Goal: Navigation & Orientation: Find specific page/section

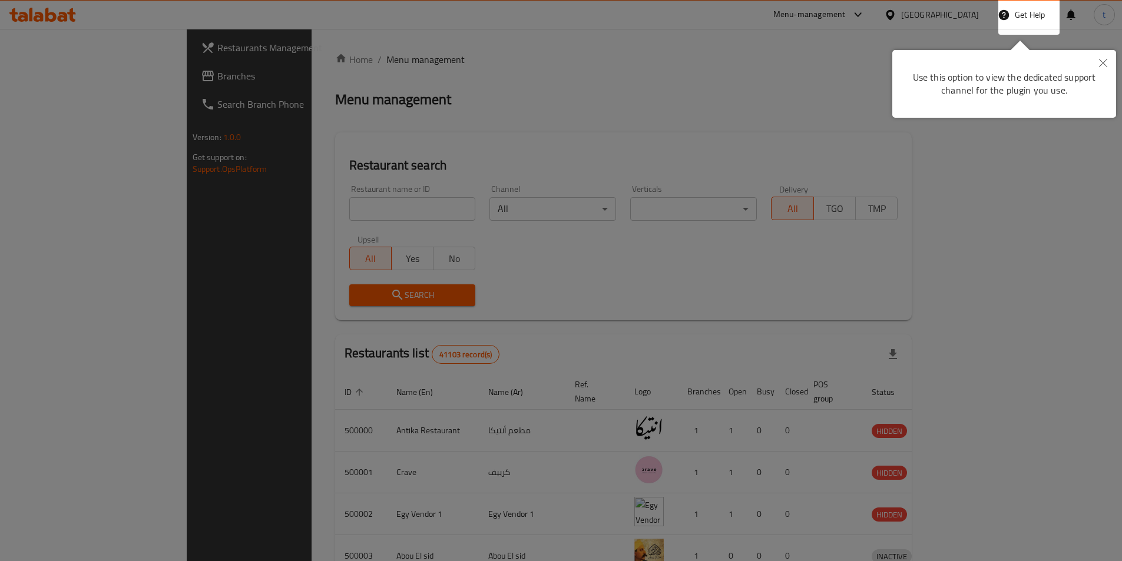
click at [1097, 64] on button "Close" at bounding box center [1103, 63] width 26 height 27
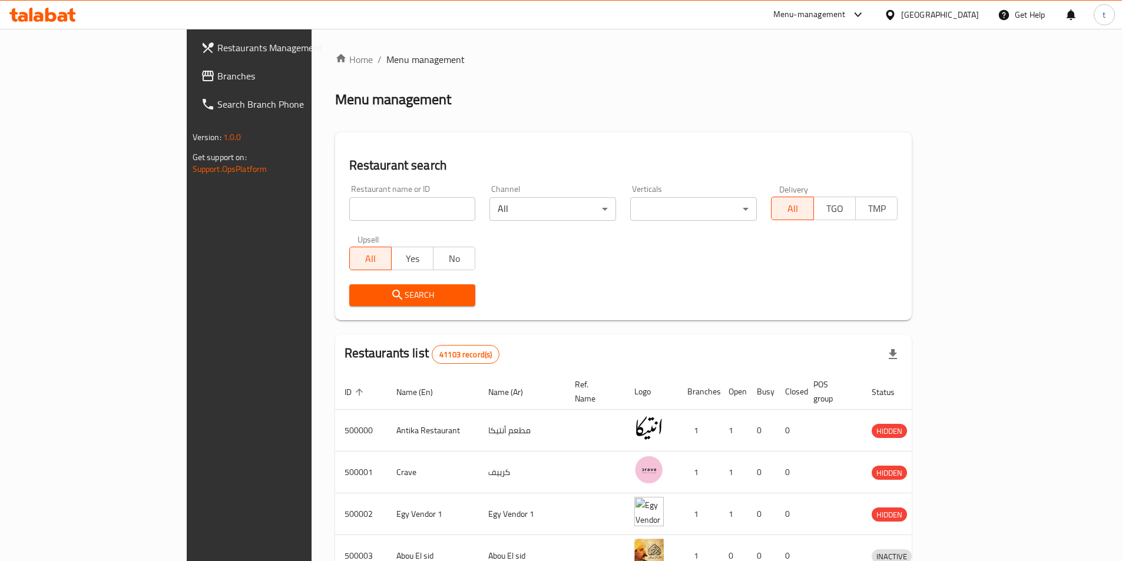
click at [961, 6] on div "[GEOGRAPHIC_DATA]" at bounding box center [932, 15] width 114 height 28
click at [958, 18] on div "[GEOGRAPHIC_DATA]" at bounding box center [940, 14] width 78 height 13
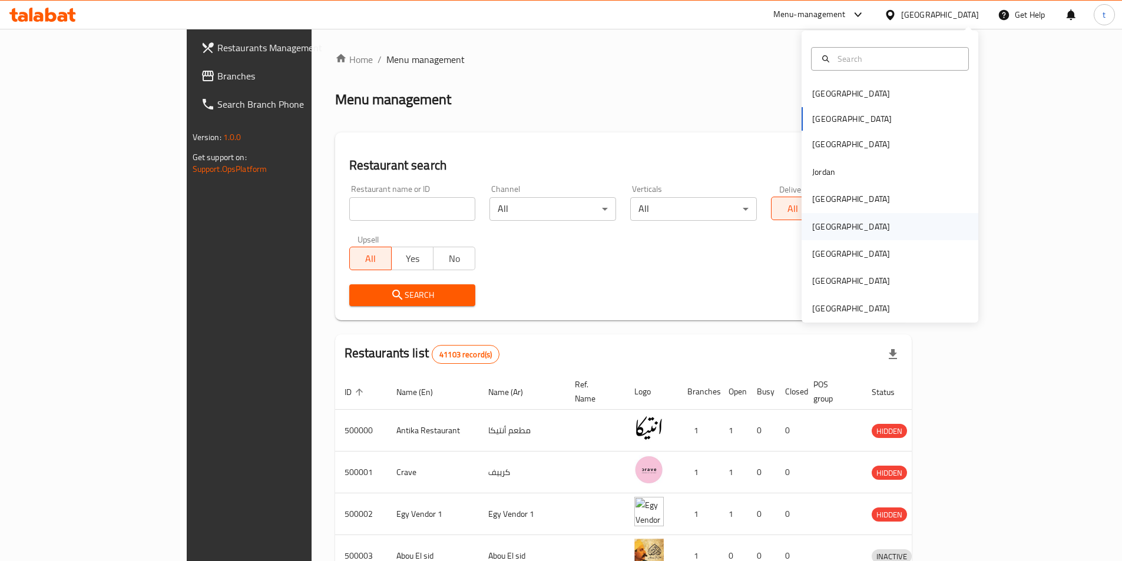
scroll to position [6, 0]
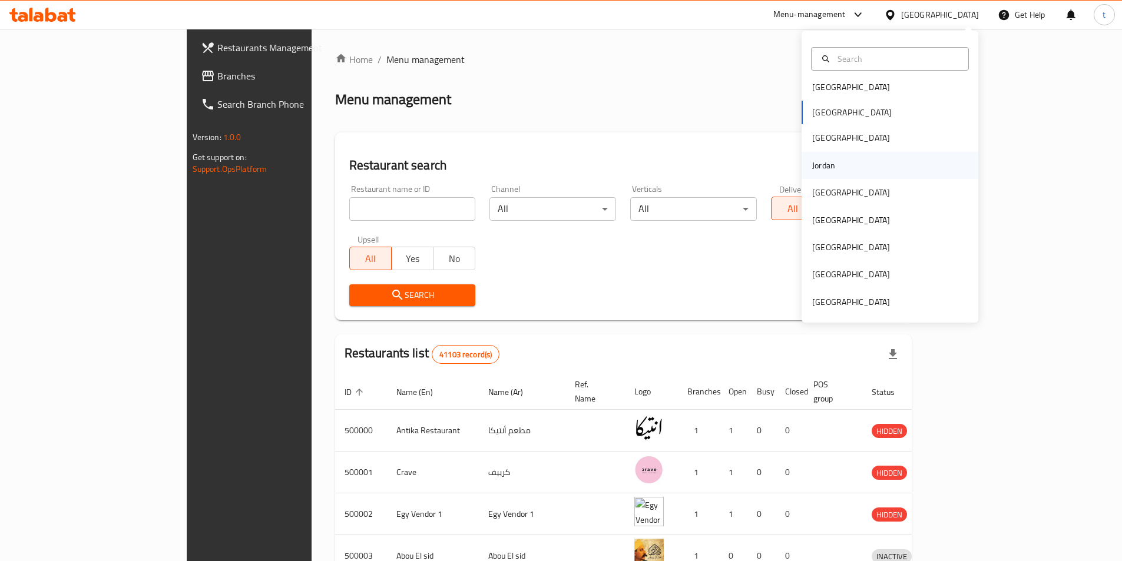
click at [849, 154] on div "Jordan" at bounding box center [890, 165] width 177 height 27
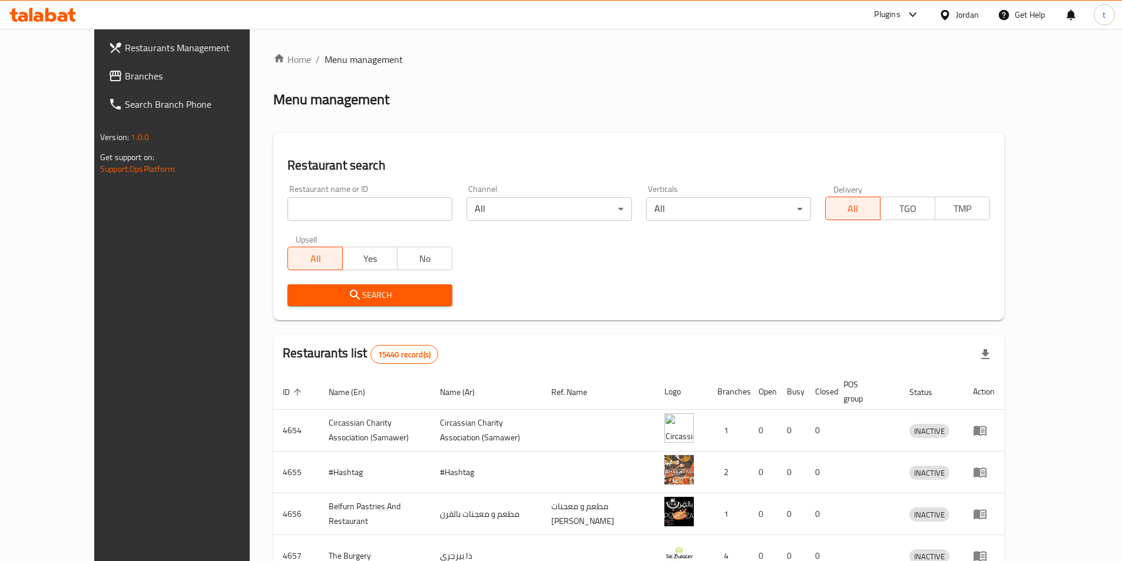
click at [304, 198] on input "search" at bounding box center [369, 209] width 165 height 24
paste input "98c574cb-6d97-46e5-81da-e3a948cfe649"
type input "98c574cb-6d97-46e5-81da-e3a948cfe649"
click at [417, 213] on input "98c574cb-6d97-46e5-81da-e3a948cfe649" at bounding box center [369, 209] width 165 height 24
click at [413, 208] on input "98c574cb-6d97-46e5-81da-e3a948cfe649" at bounding box center [369, 209] width 165 height 24
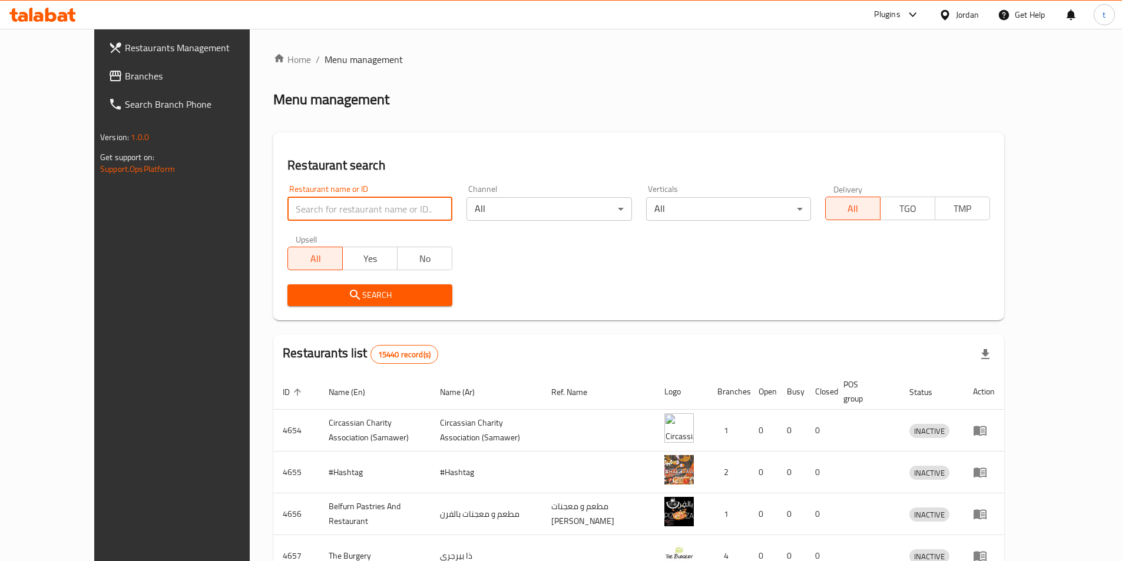
click at [413, 208] on input "search" at bounding box center [369, 209] width 165 height 24
click at [287, 212] on input "search" at bounding box center [369, 209] width 165 height 24
paste input "777756"
type input "777756"
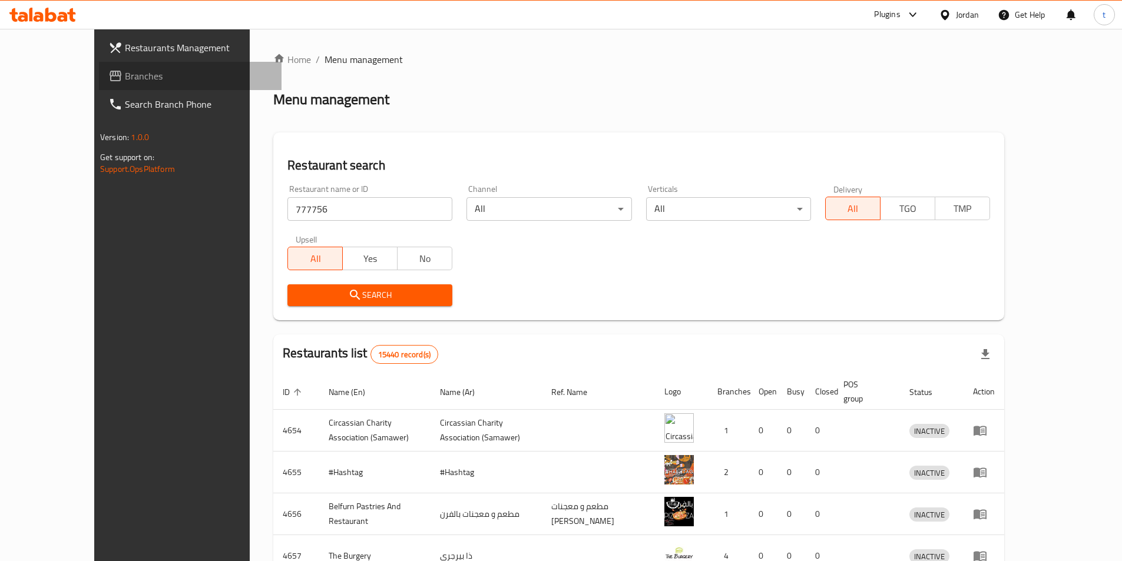
click at [125, 80] on span "Branches" at bounding box center [198, 76] width 147 height 14
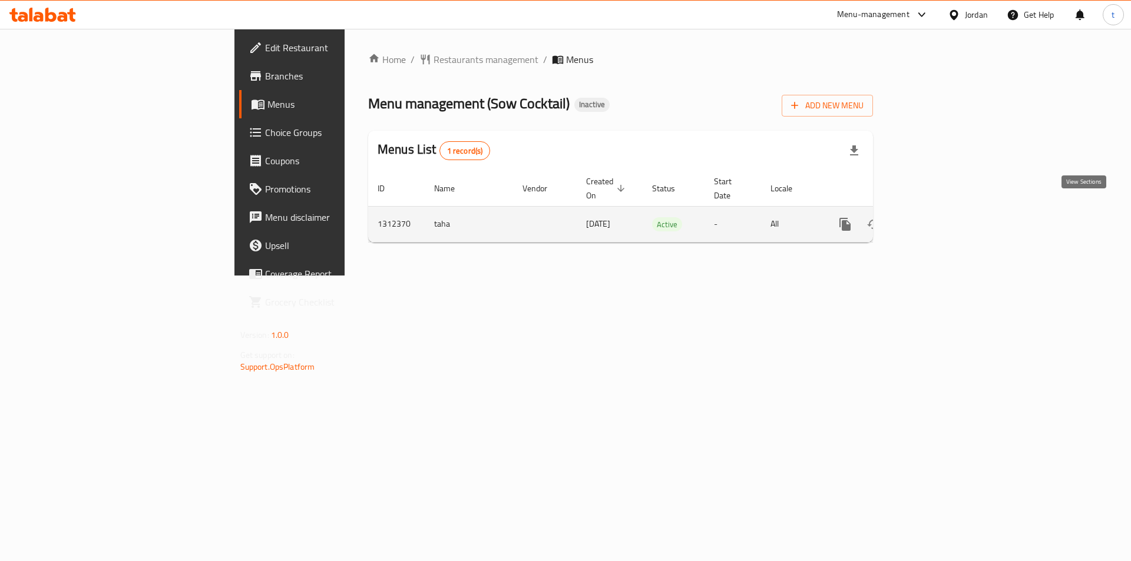
click at [944, 214] on link "enhanced table" at bounding box center [930, 224] width 28 height 28
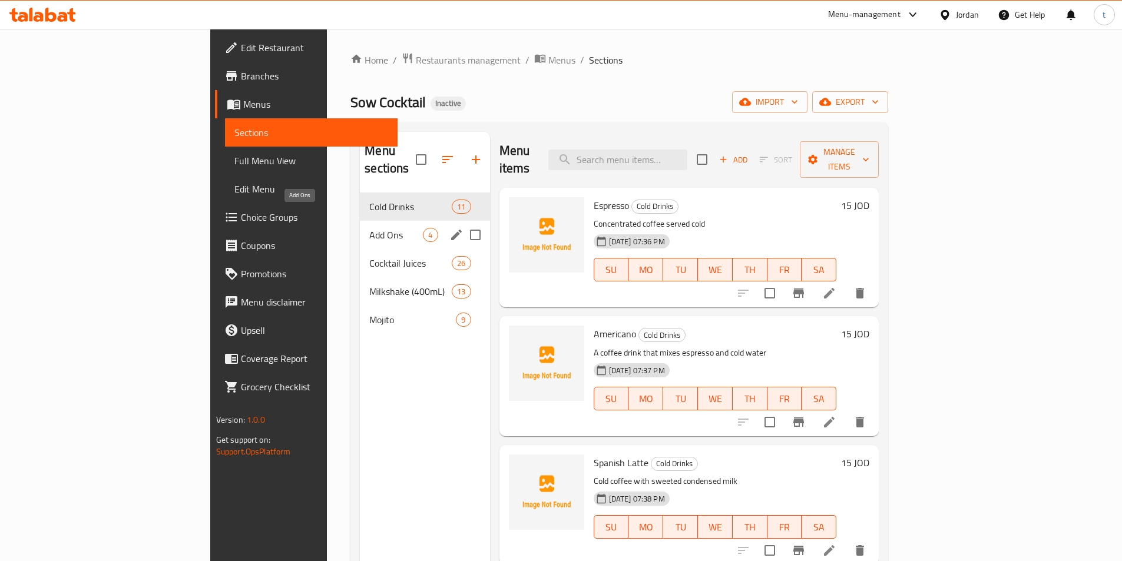
click at [369, 228] on span "Add Ons" at bounding box center [396, 235] width 54 height 14
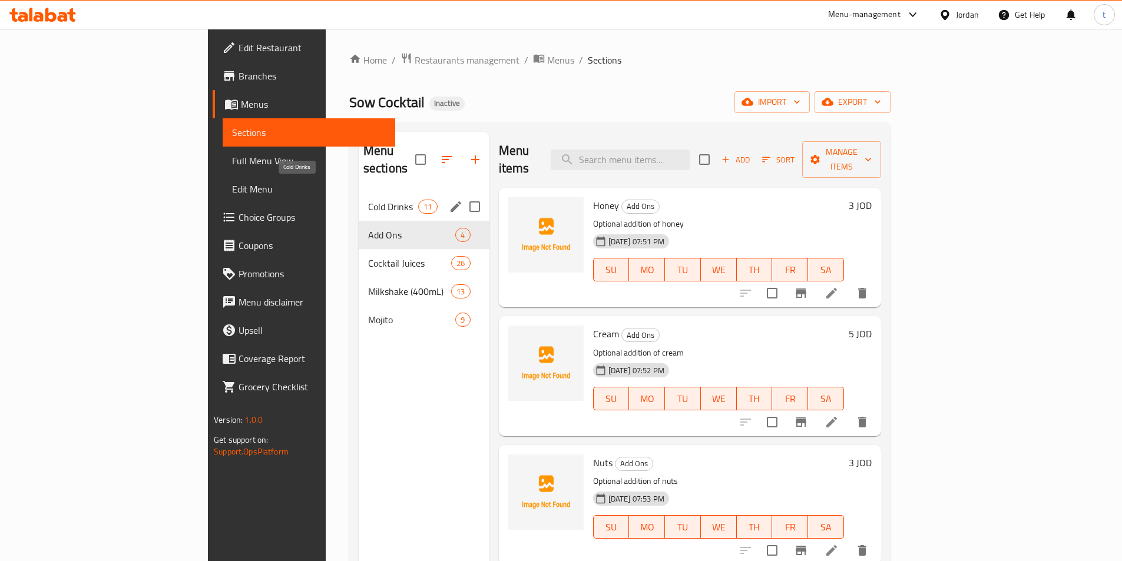
click at [368, 200] on span "Cold Drinks" at bounding box center [393, 207] width 50 height 14
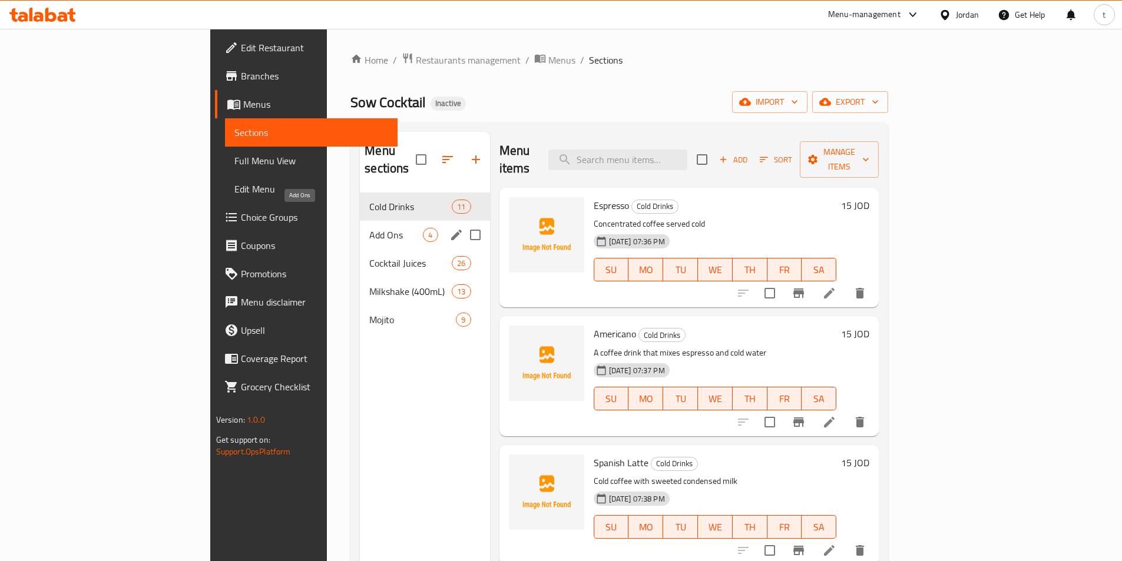
click at [369, 228] on span "Add Ons" at bounding box center [396, 235] width 54 height 14
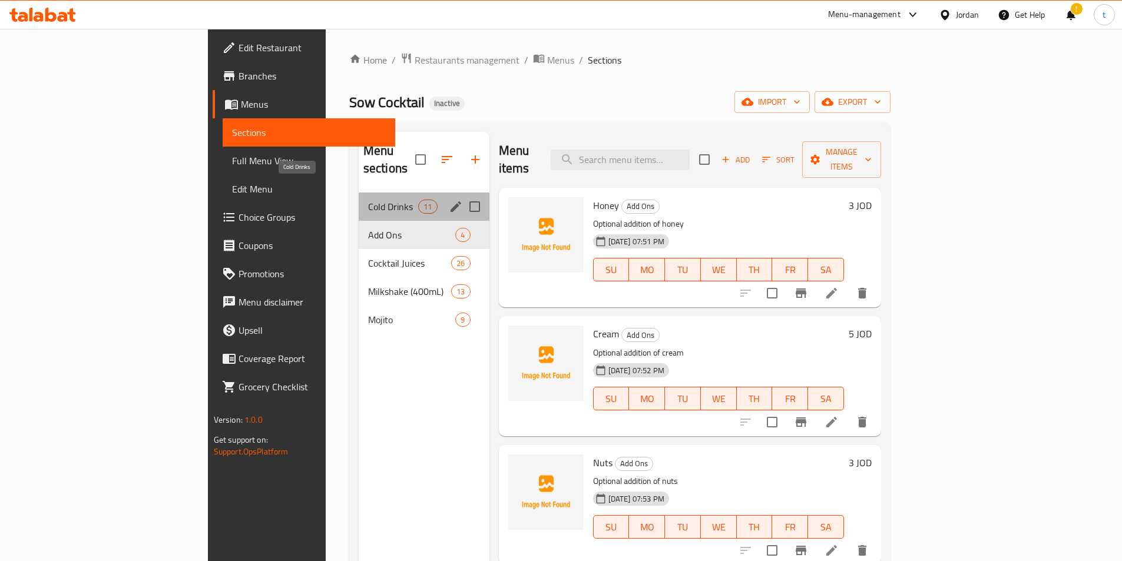
click at [368, 200] on span "Cold Drinks" at bounding box center [393, 207] width 50 height 14
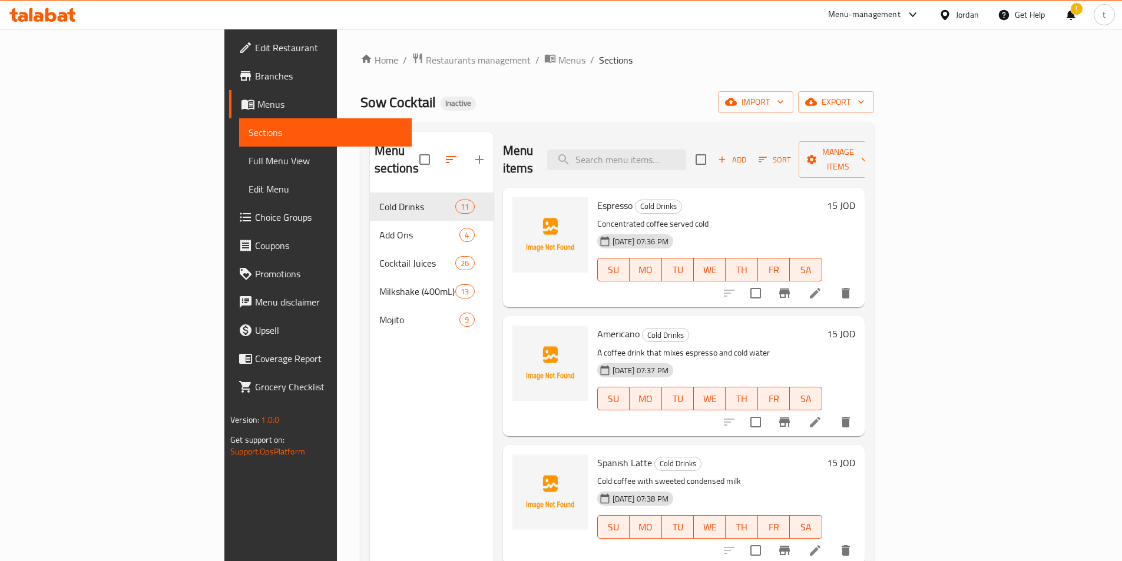
click at [1069, 15] on div "!" at bounding box center [1070, 15] width 13 height 28
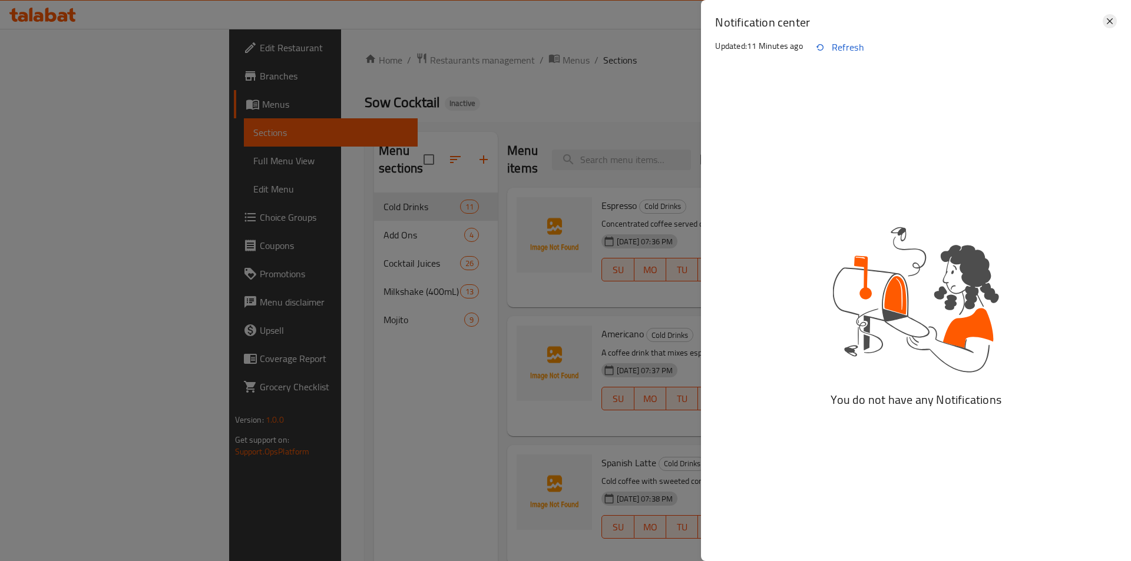
click at [1105, 19] on icon at bounding box center [1110, 21] width 14 height 14
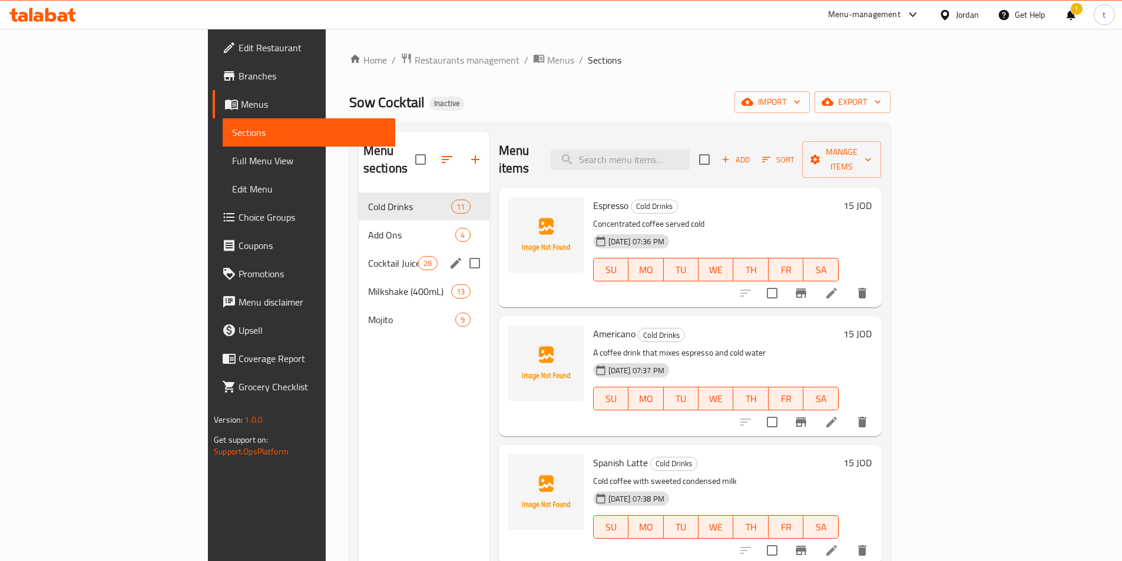
click at [368, 256] on span "Cocktail Juices" at bounding box center [393, 263] width 50 height 14
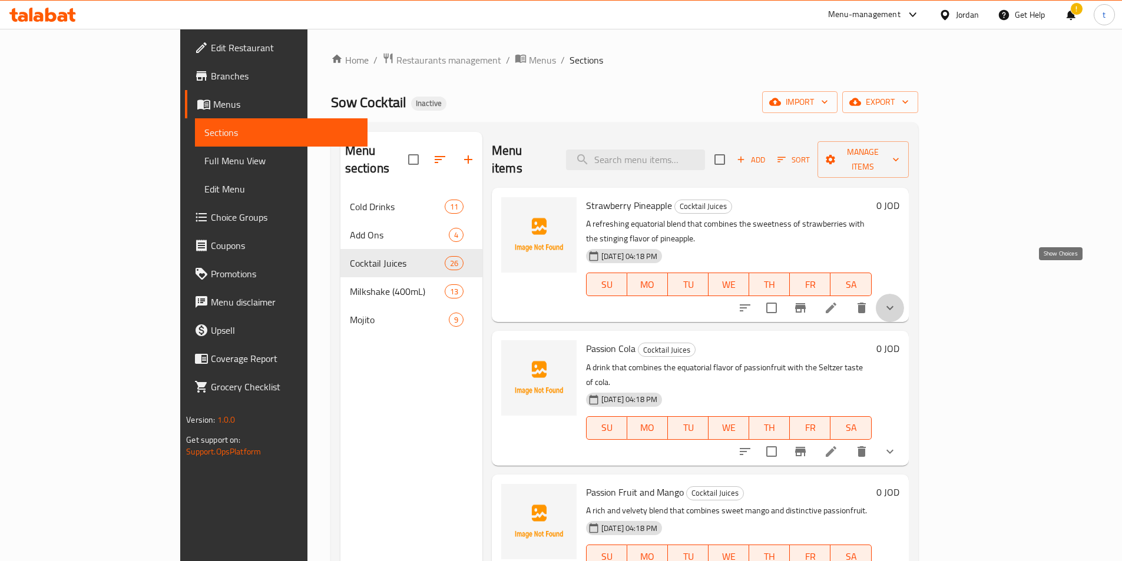
click at [897, 301] on icon "show more" at bounding box center [890, 308] width 14 height 14
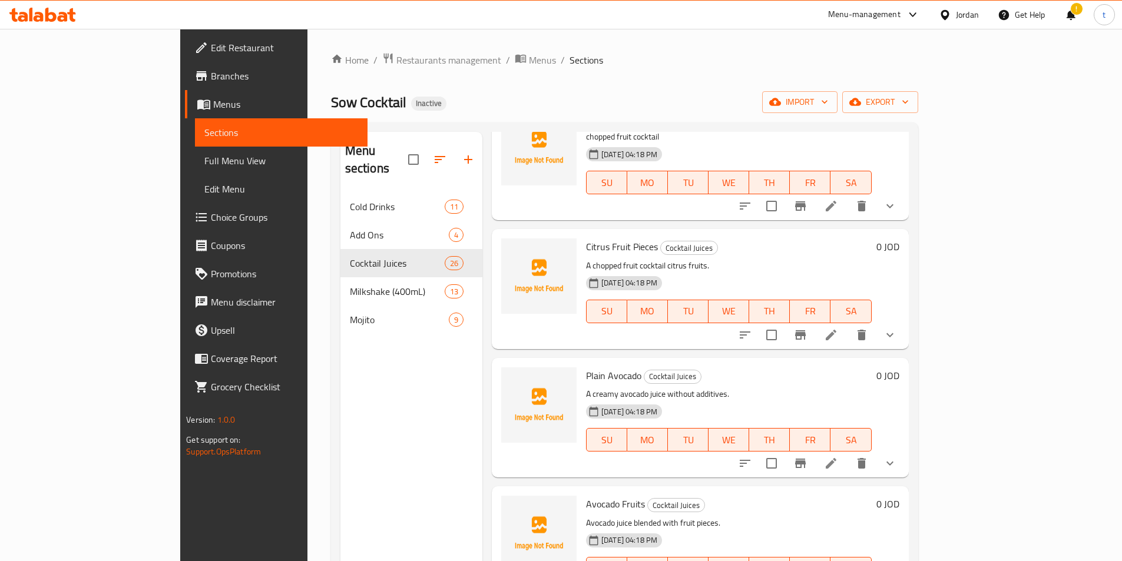
scroll to position [2926, 0]
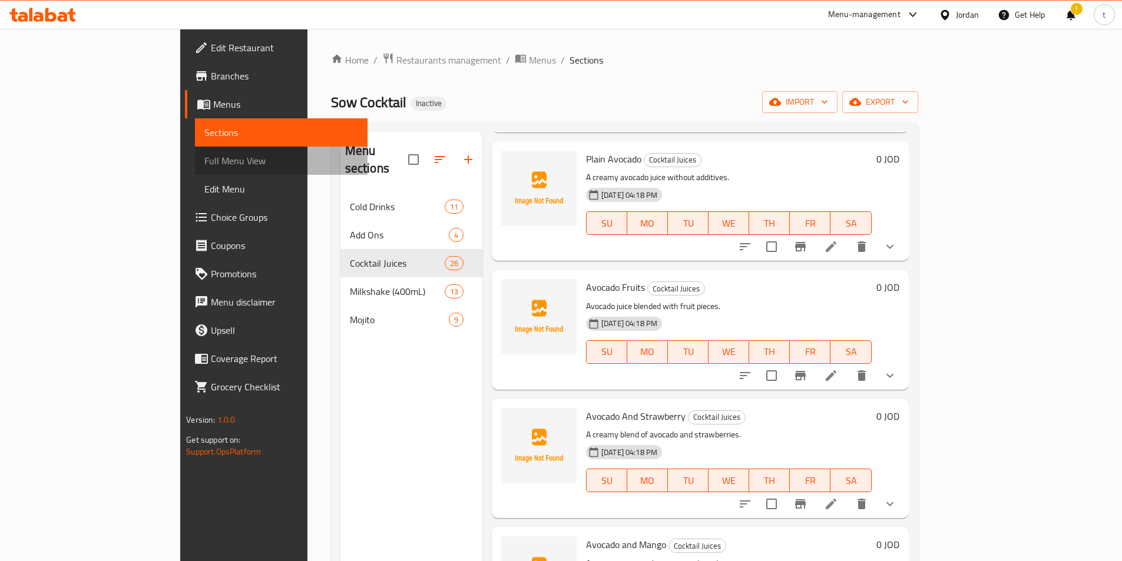
click at [195, 168] on link "Full Menu View" at bounding box center [281, 161] width 173 height 28
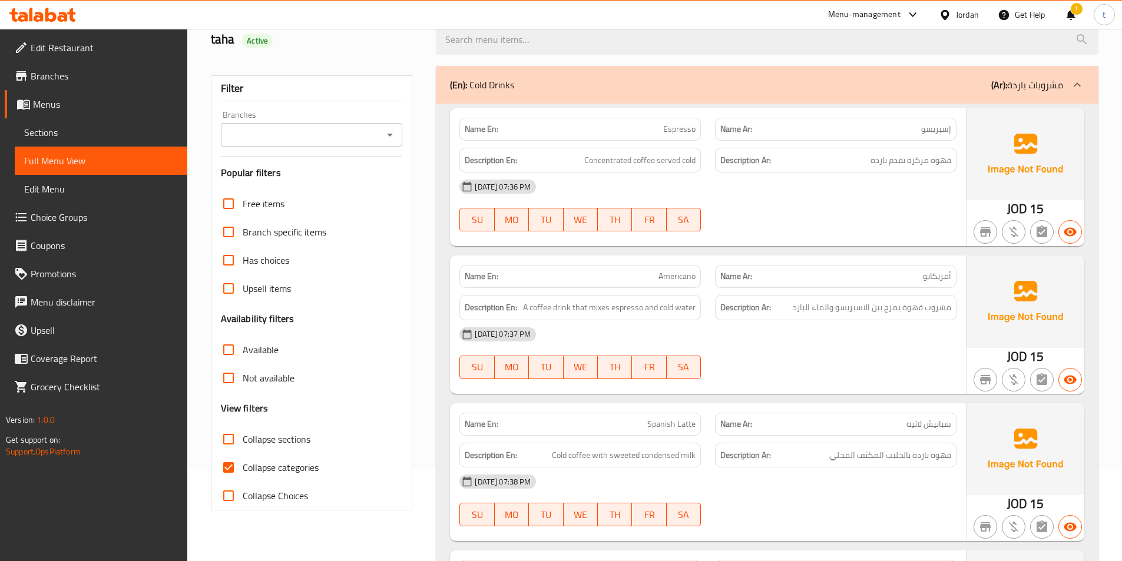
scroll to position [294, 0]
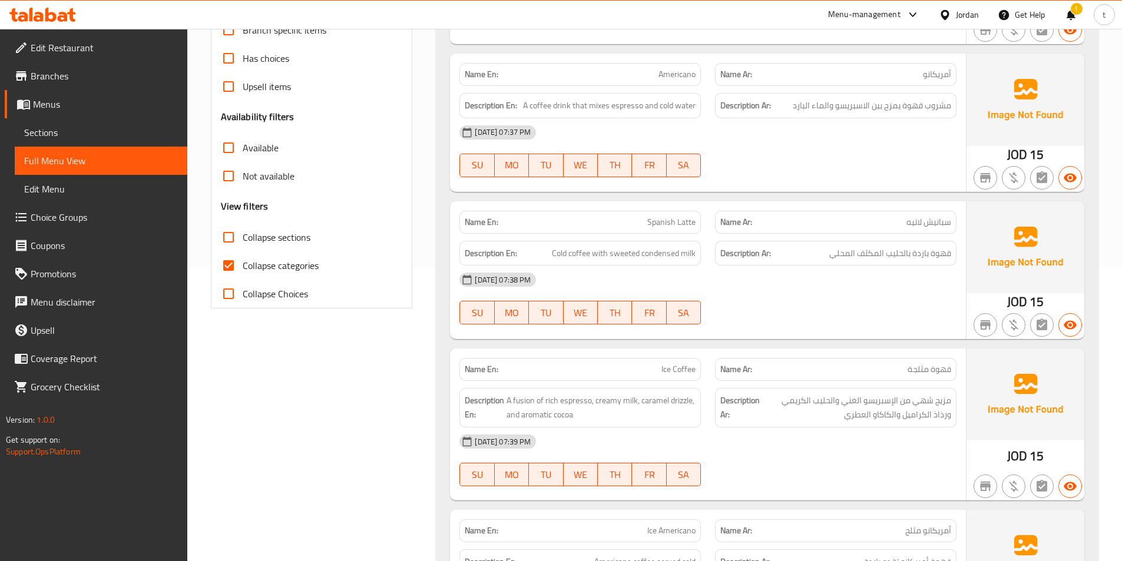
click at [224, 272] on input "Collapse categories" at bounding box center [228, 265] width 28 height 28
checkbox input "false"
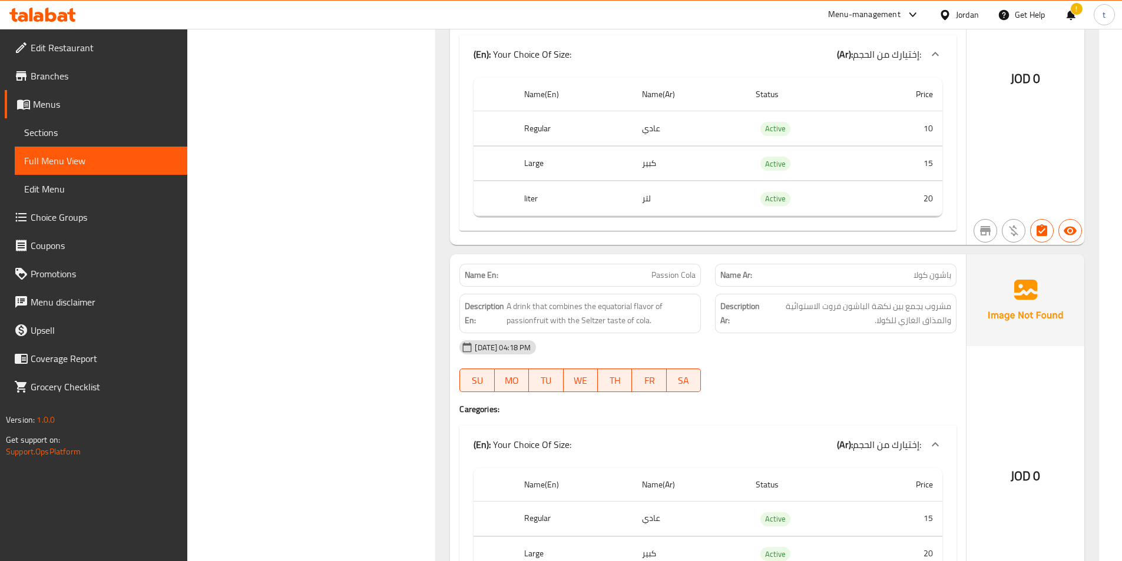
scroll to position [2709, 0]
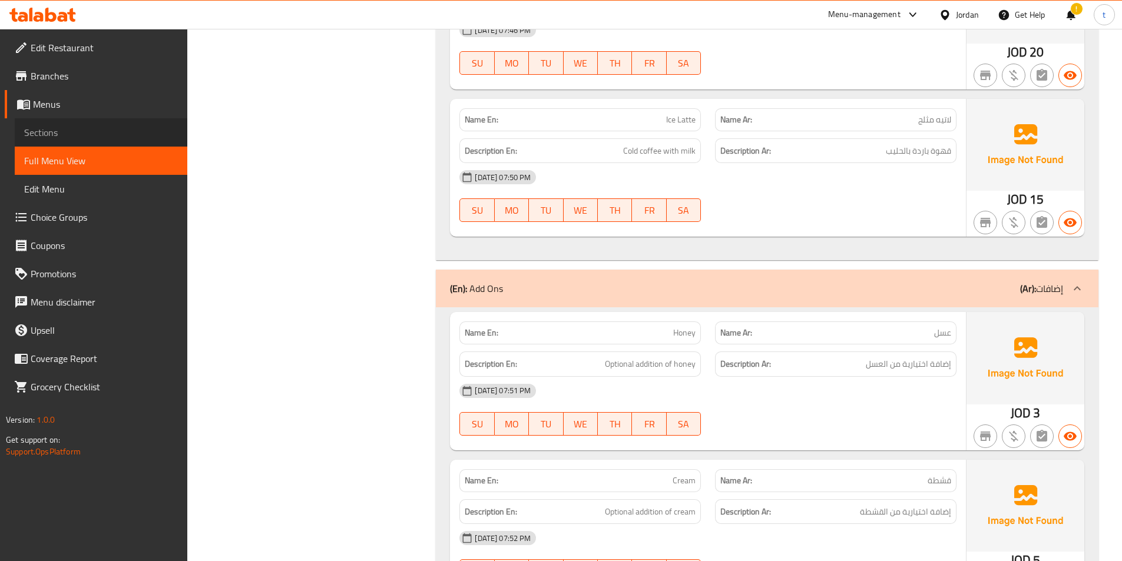
click at [104, 135] on span "Sections" at bounding box center [101, 132] width 154 height 14
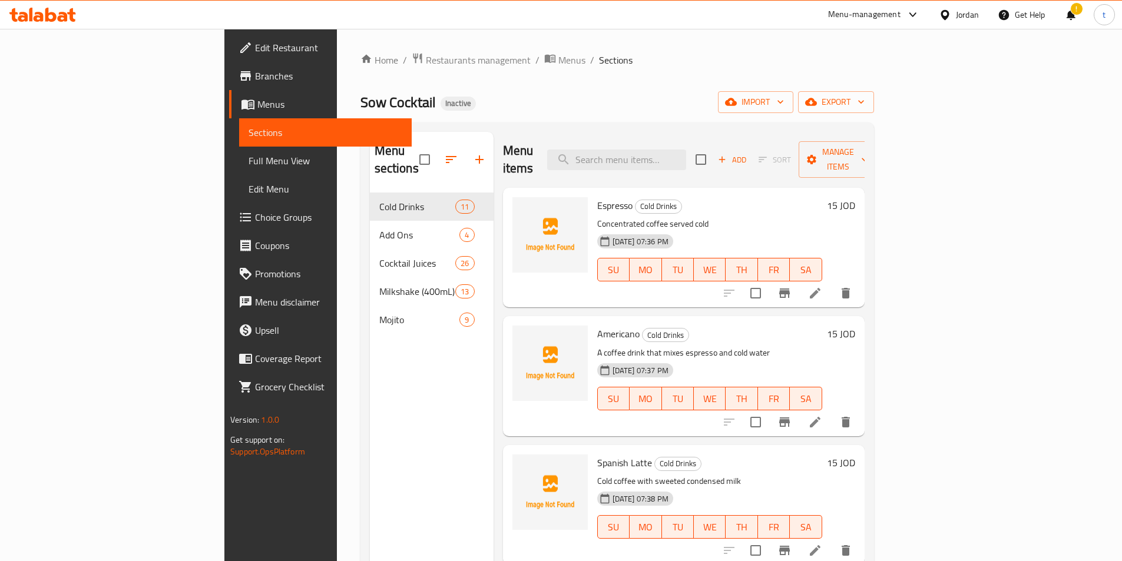
drag, startPoint x: 49, startPoint y: 157, endPoint x: 9, endPoint y: 148, distance: 41.0
click at [249, 157] on span "Full Menu View" at bounding box center [326, 161] width 154 height 14
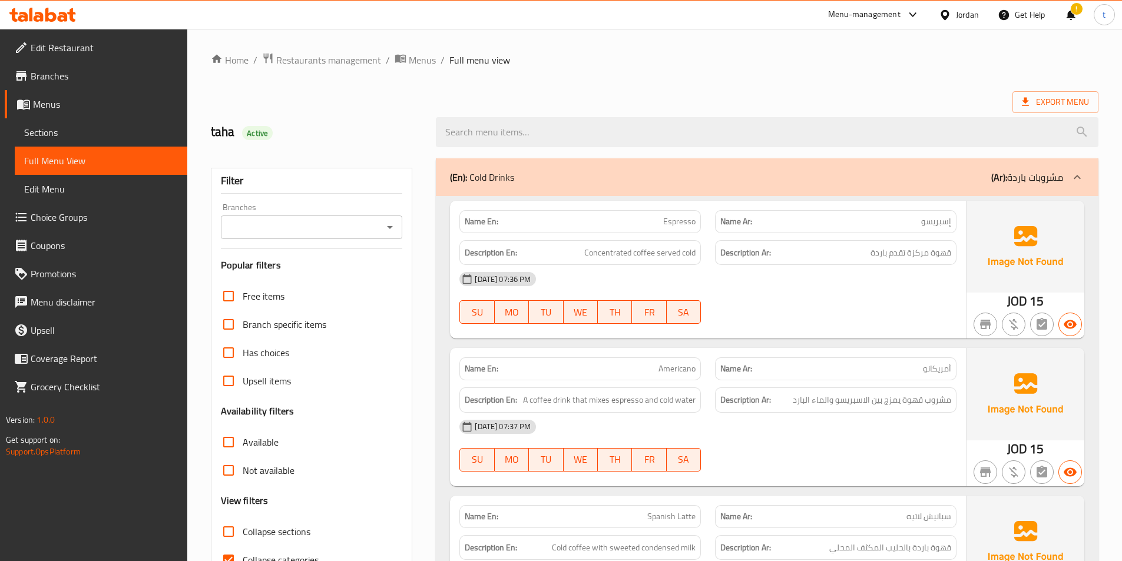
scroll to position [294, 0]
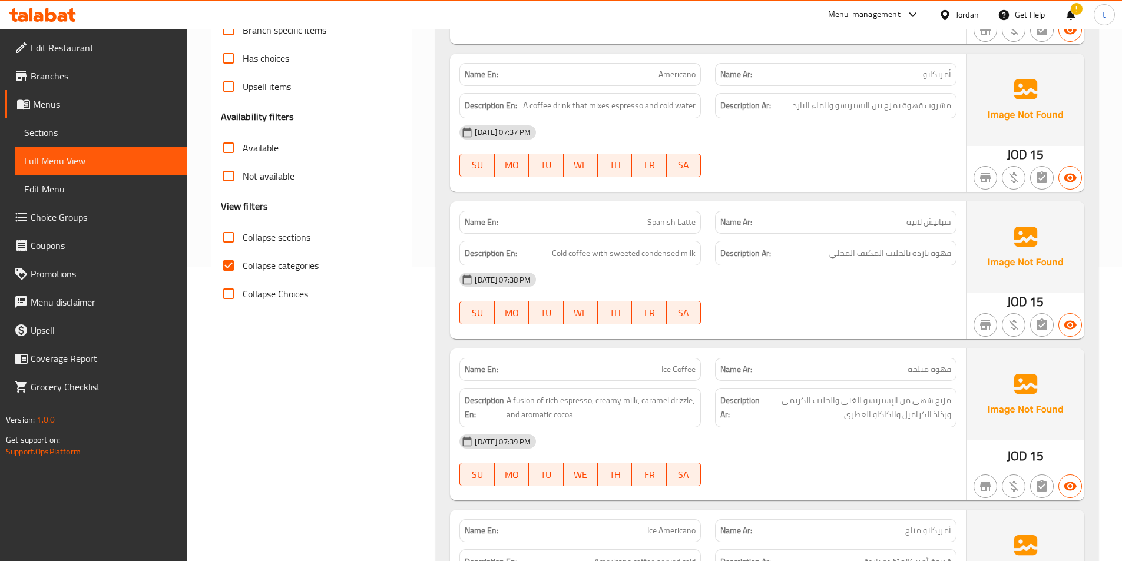
click at [228, 269] on input "Collapse categories" at bounding box center [228, 265] width 28 height 28
checkbox input "false"
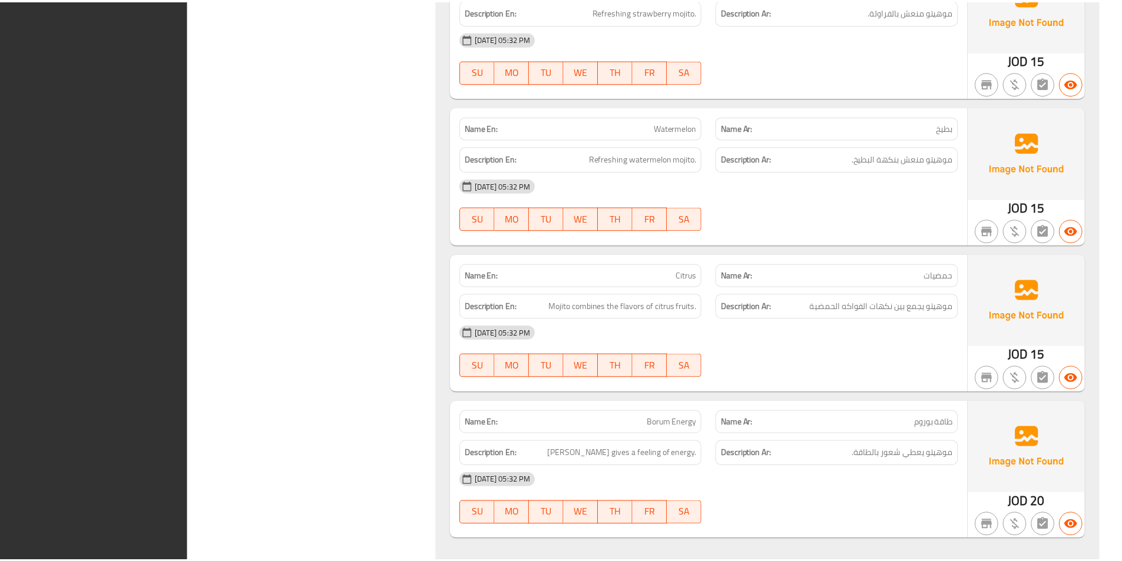
scroll to position [15083, 0]
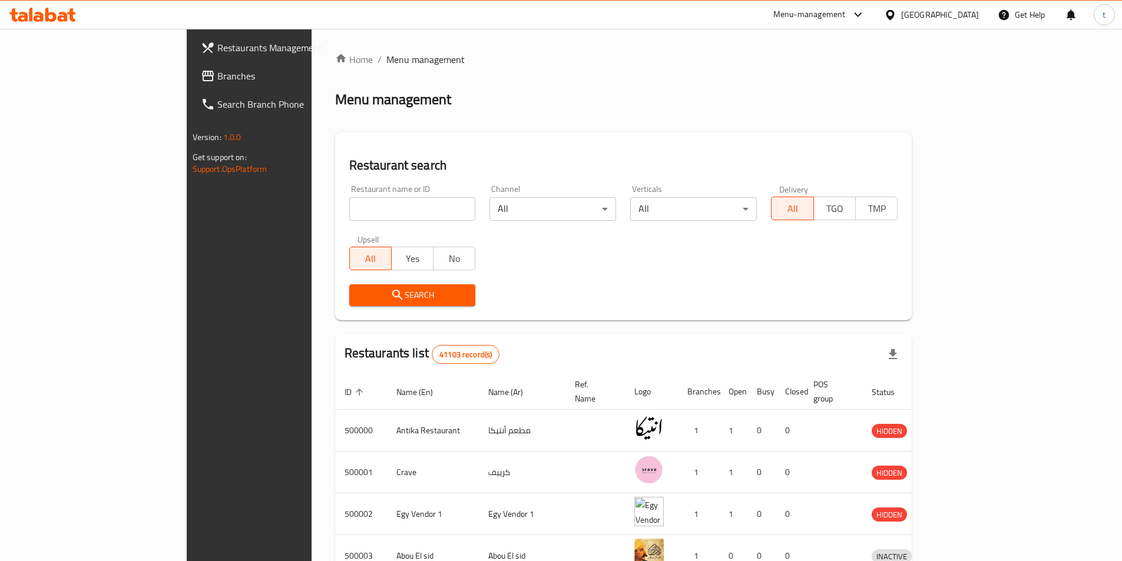
click at [217, 80] on span "Branches" at bounding box center [290, 76] width 147 height 14
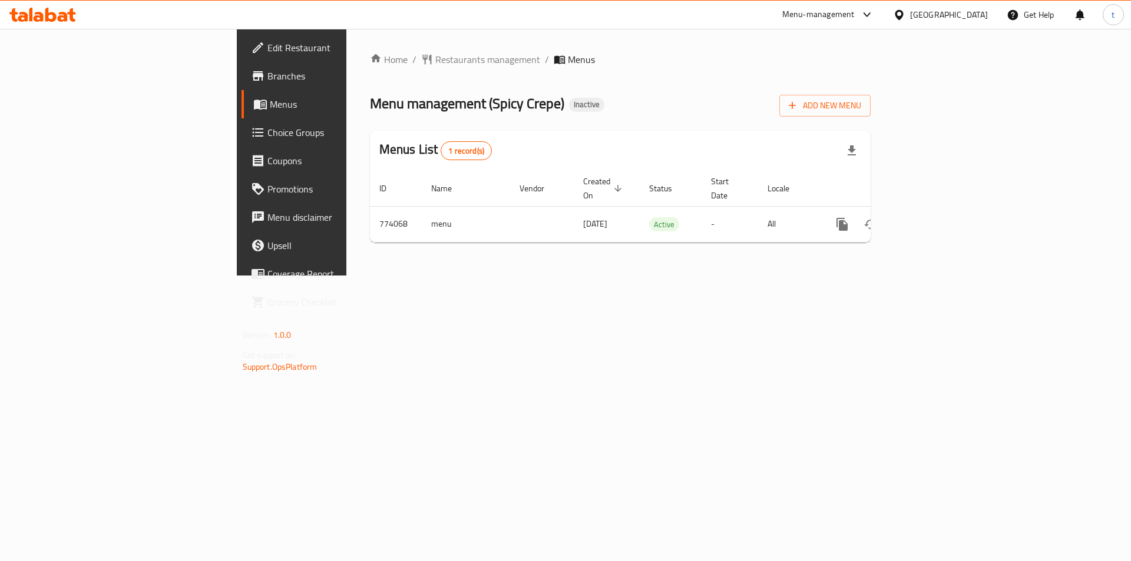
click at [871, 58] on ol "Home / Restaurants management / Menus" at bounding box center [620, 59] width 501 height 14
click at [895, 276] on div "Home / Restaurants management / Menus Menu management ( Spicy Crepe ) Inactive …" at bounding box center [620, 152] width 548 height 247
click at [267, 71] on span "Branches" at bounding box center [341, 76] width 149 height 14
